Goal: Task Accomplishment & Management: Use online tool/utility

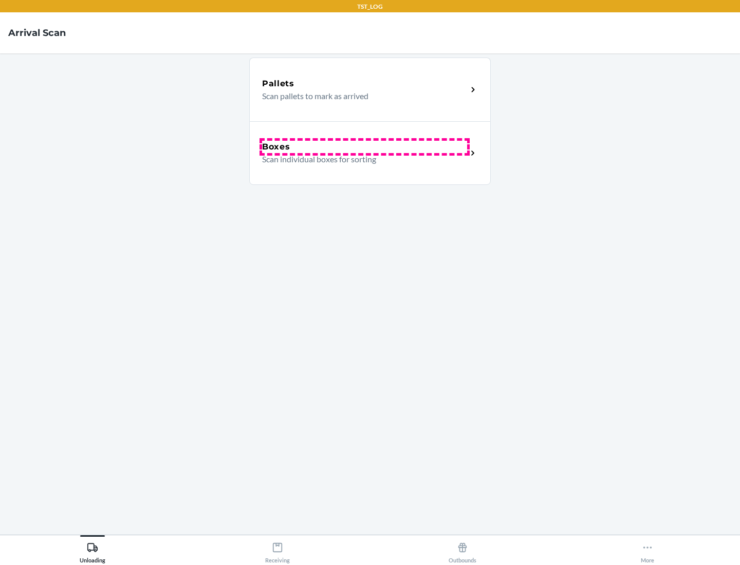
click at [364, 147] on div "Boxes" at bounding box center [364, 147] width 205 height 12
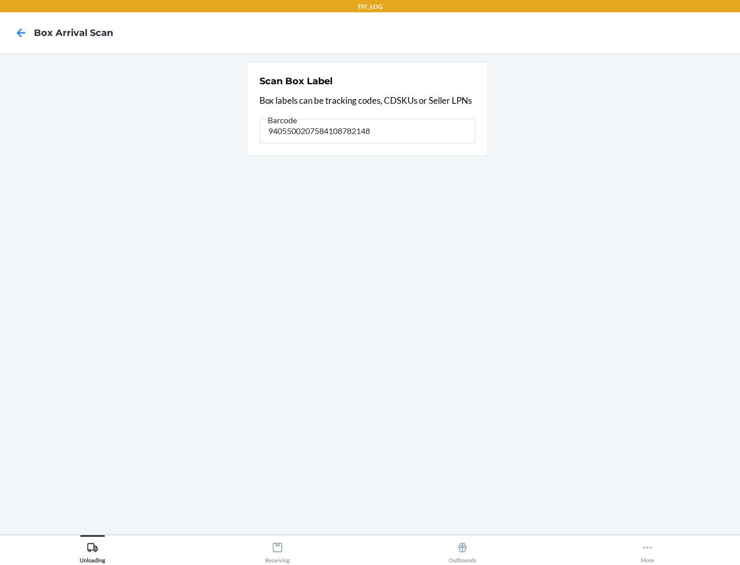
type input "9405500207584108782148"
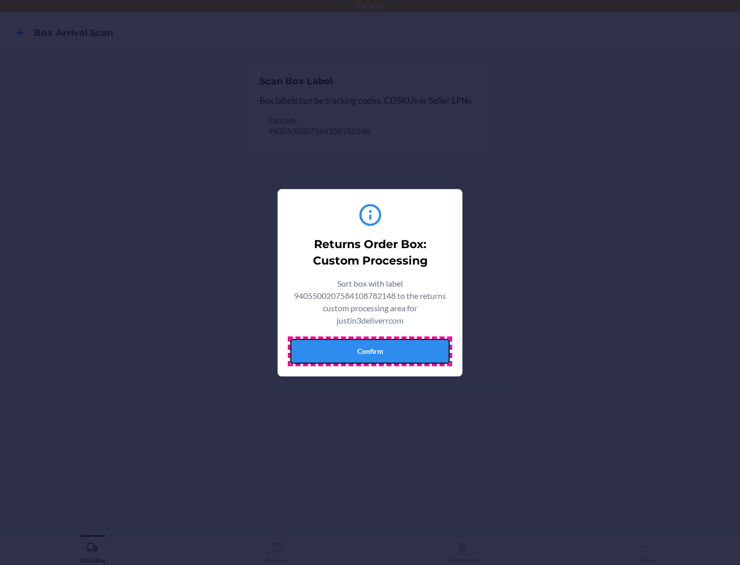
click at [370, 351] on button "Confirm" at bounding box center [369, 351] width 159 height 25
